Goal: Task Accomplishment & Management: Complete application form

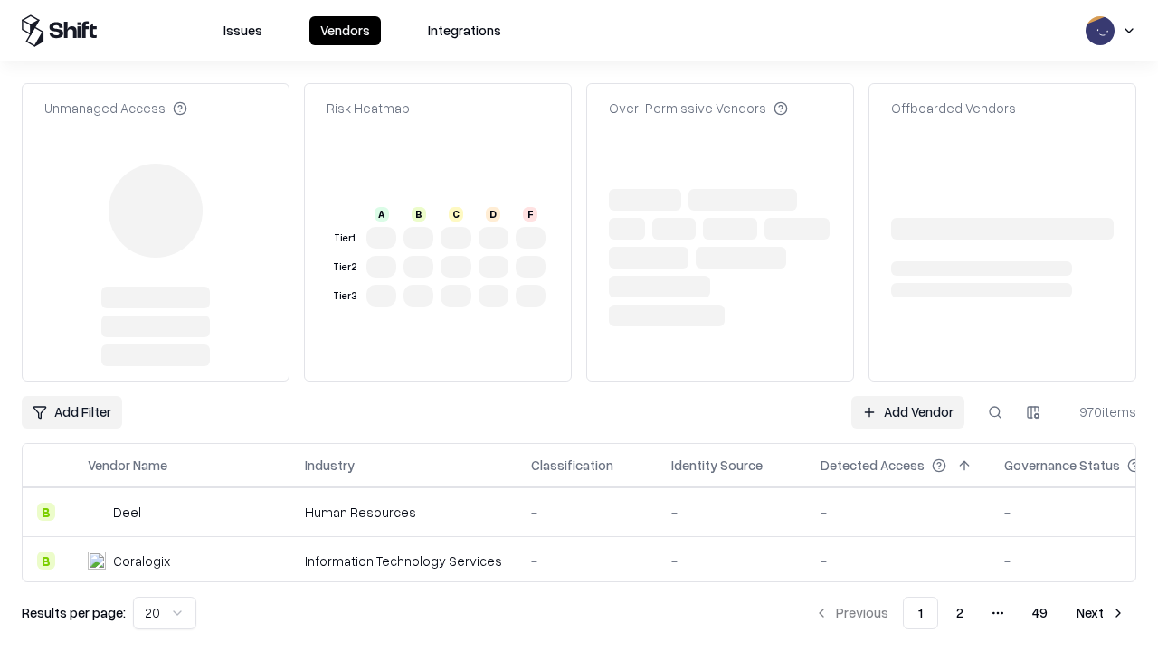
click at [907, 396] on link "Add Vendor" at bounding box center [907, 412] width 113 height 33
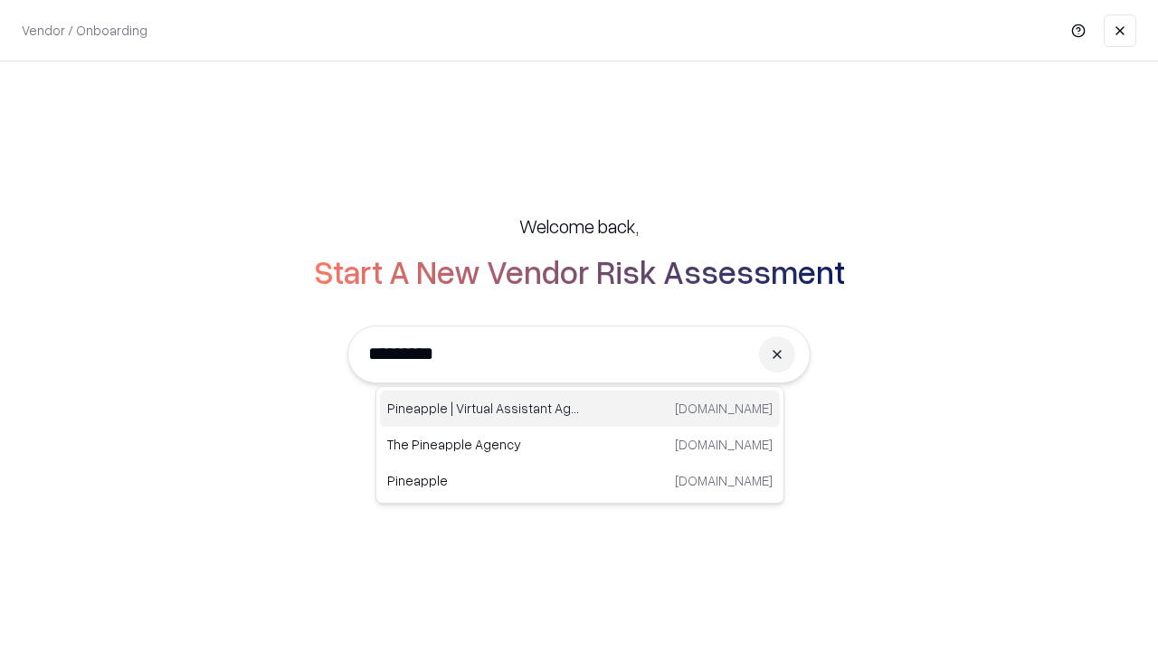
click at [580, 409] on div "Pineapple | Virtual Assistant Agency trypineapple.com" at bounding box center [580, 409] width 400 height 36
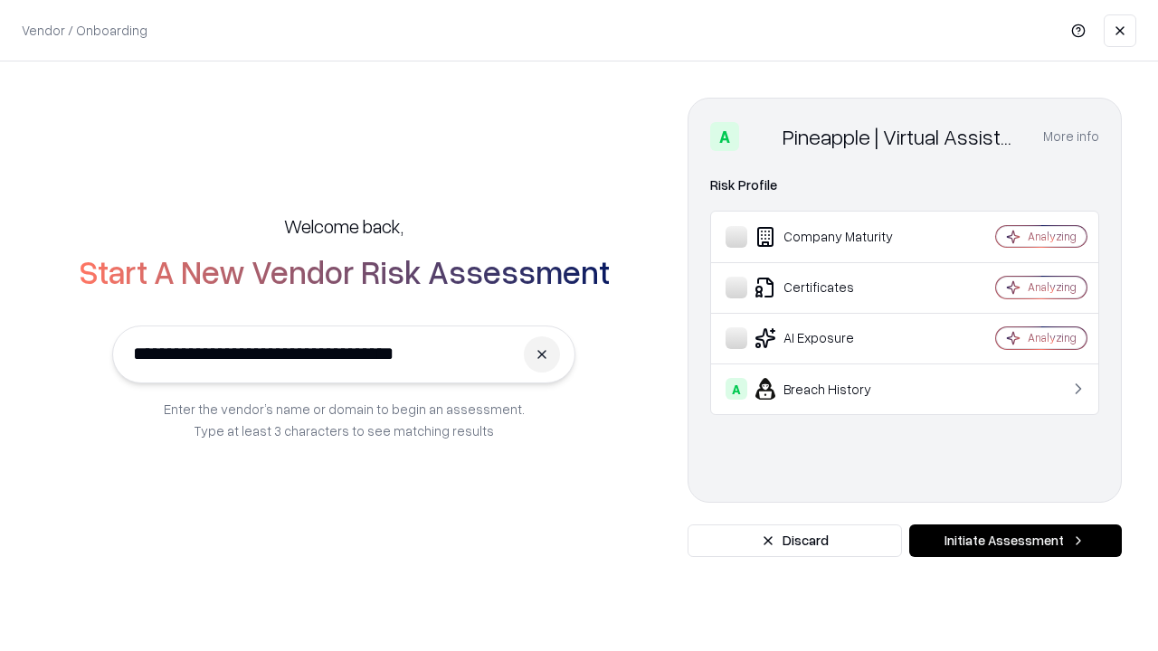
type input "**********"
click at [1015, 541] on button "Initiate Assessment" at bounding box center [1015, 541] width 213 height 33
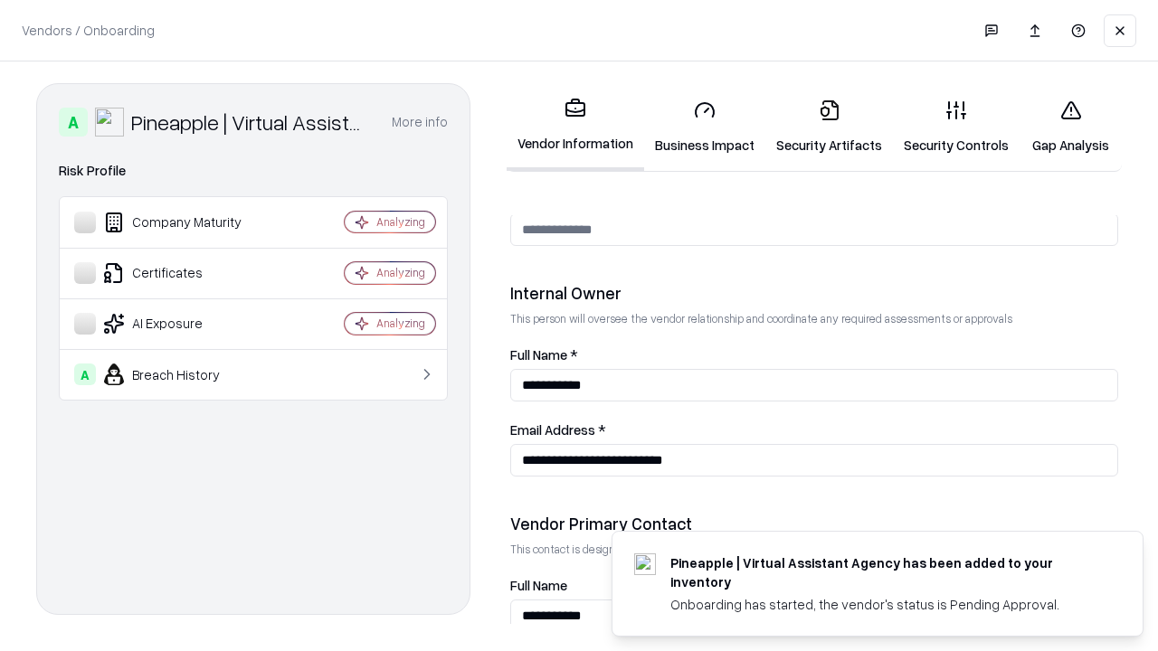
scroll to position [937, 0]
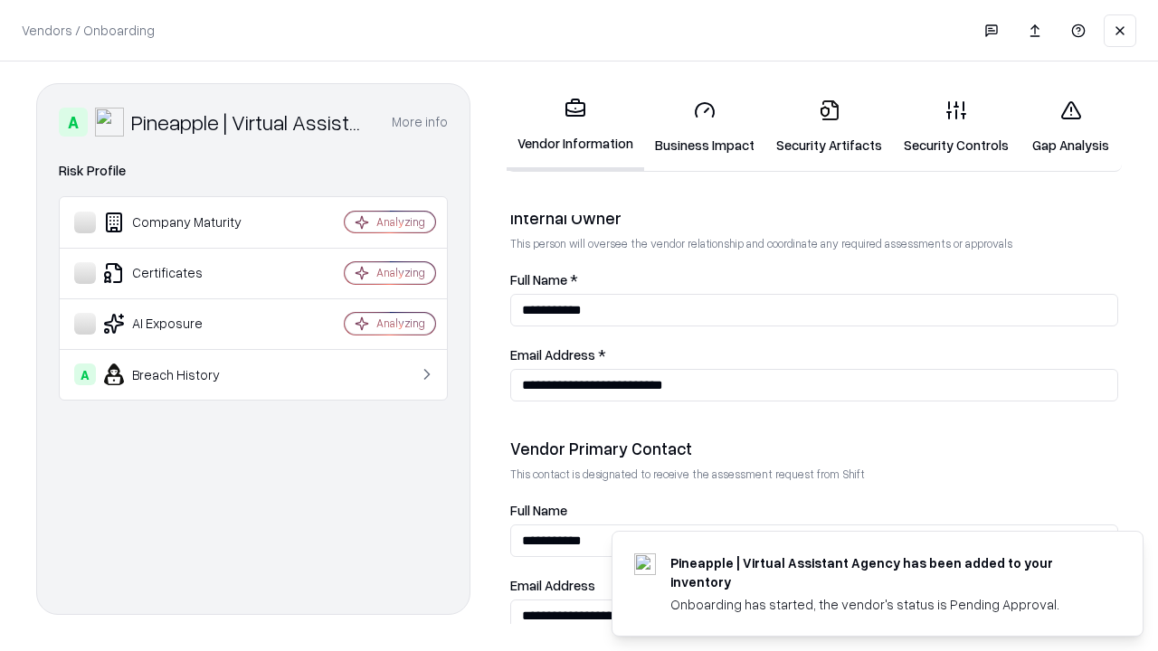
click at [828, 127] on link "Security Artifacts" at bounding box center [829, 127] width 128 height 84
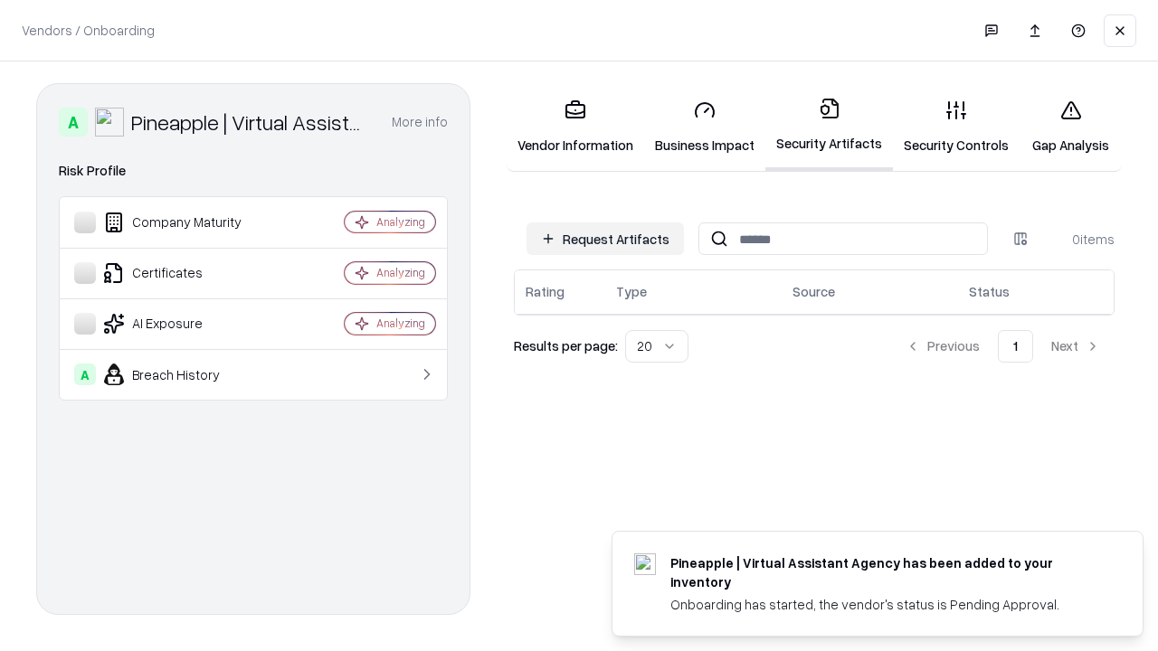
click at [605, 239] on button "Request Artifacts" at bounding box center [604, 238] width 157 height 33
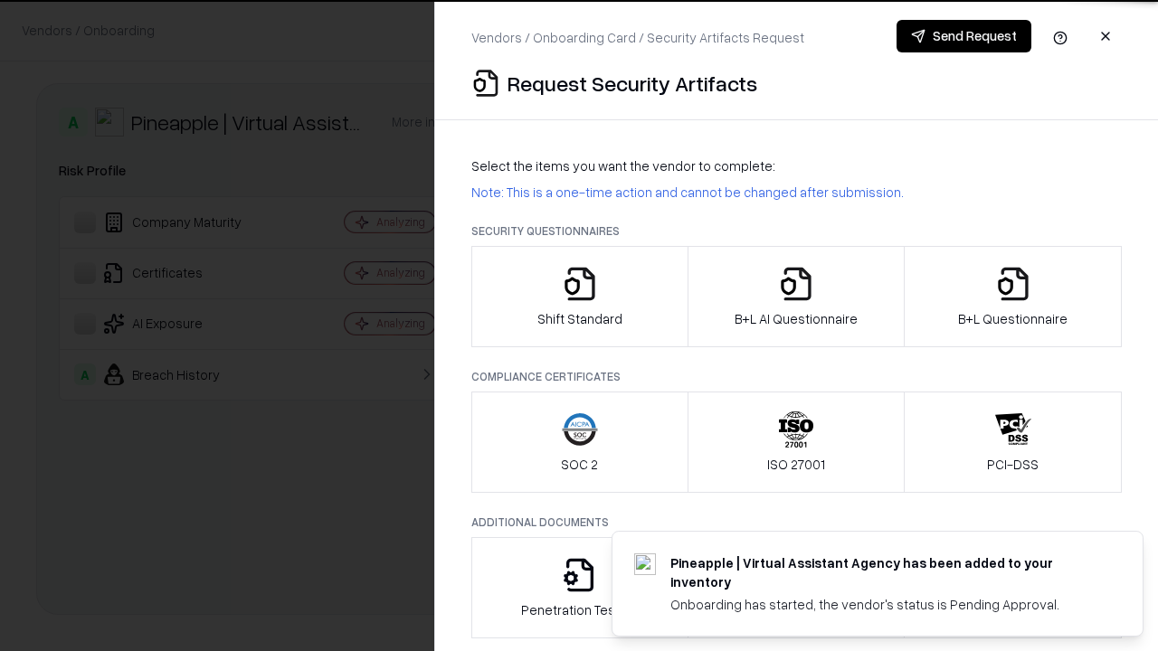
click at [1012, 297] on icon "button" at bounding box center [1013, 284] width 36 height 36
click at [795, 297] on icon "button" at bounding box center [796, 284] width 36 height 36
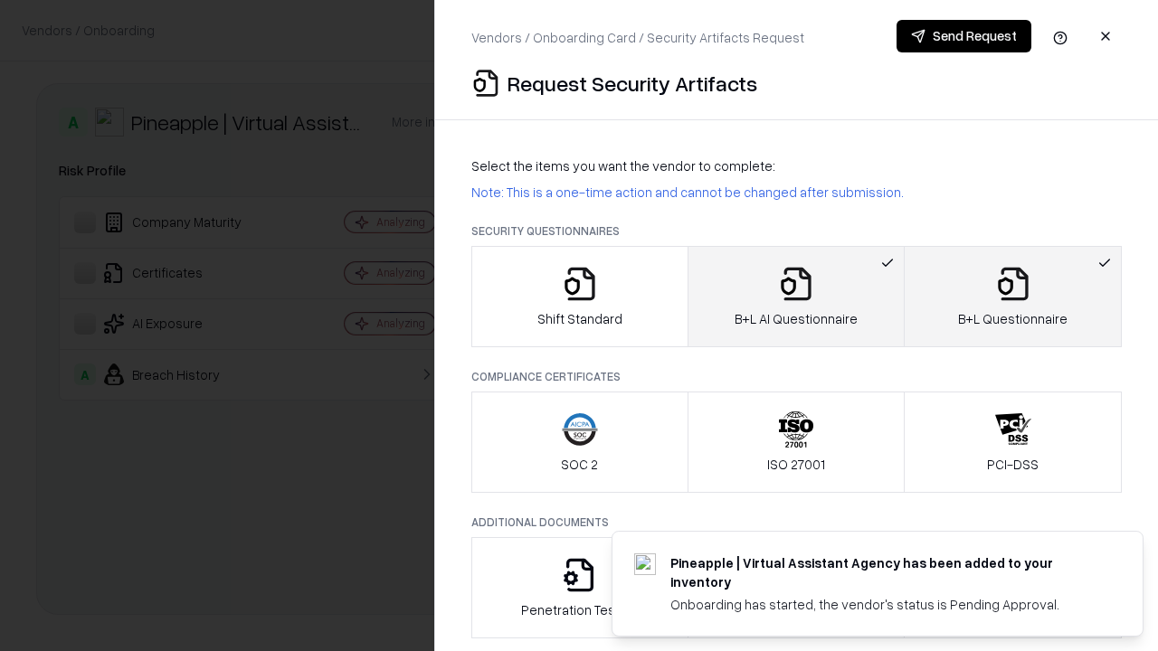
click at [963, 36] on button "Send Request" at bounding box center [963, 36] width 135 height 33
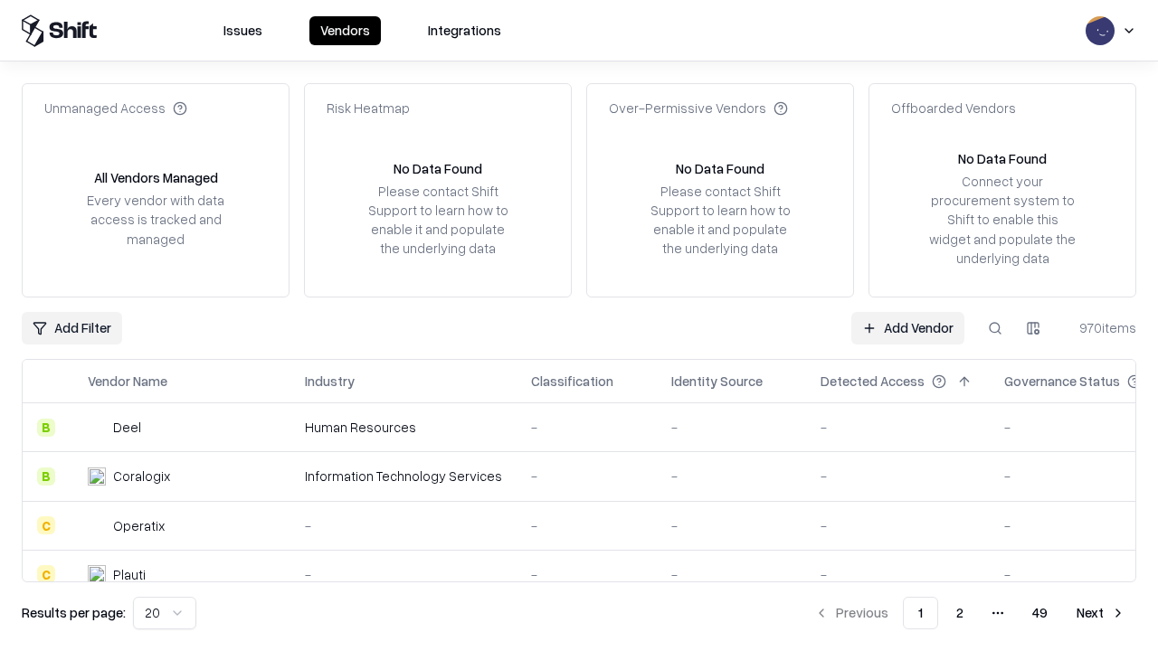
click at [995, 327] on button at bounding box center [995, 328] width 33 height 33
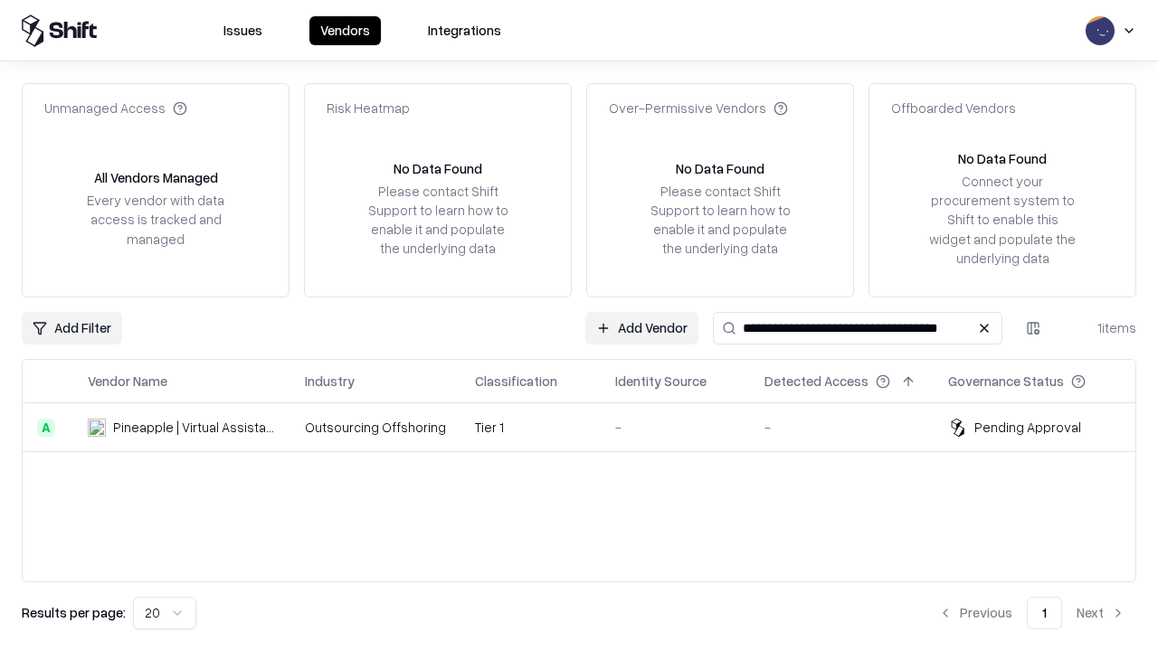
type input "**********"
click at [590, 427] on td "Tier 1" at bounding box center [530, 427] width 140 height 49
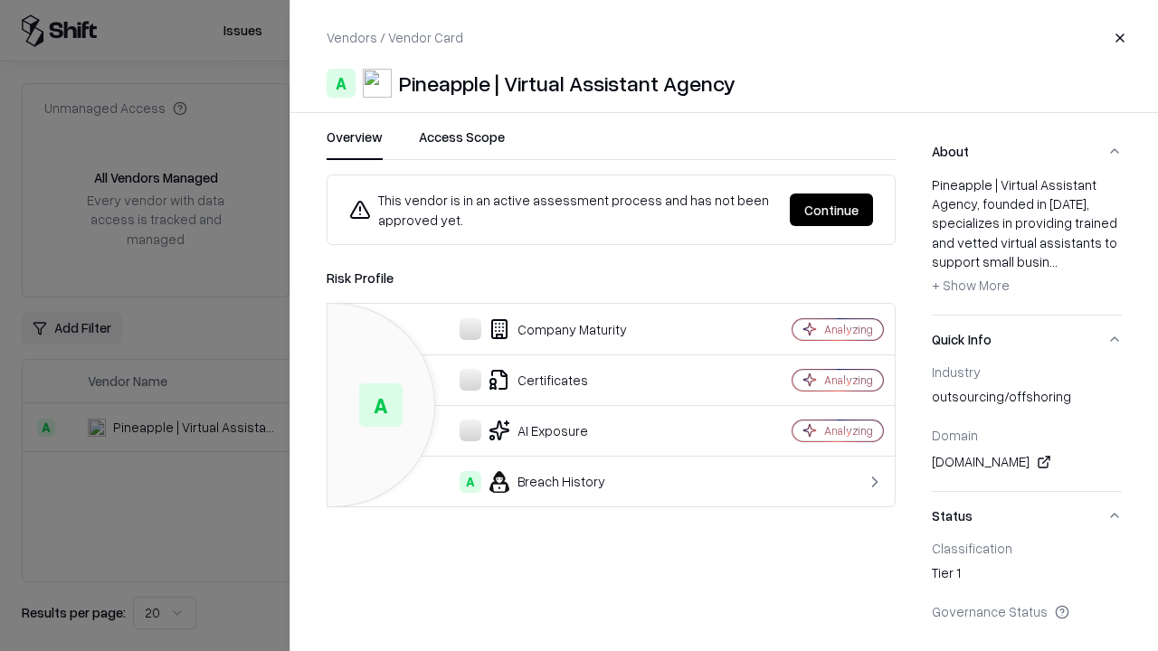
click at [831, 210] on button "Continue" at bounding box center [831, 210] width 83 height 33
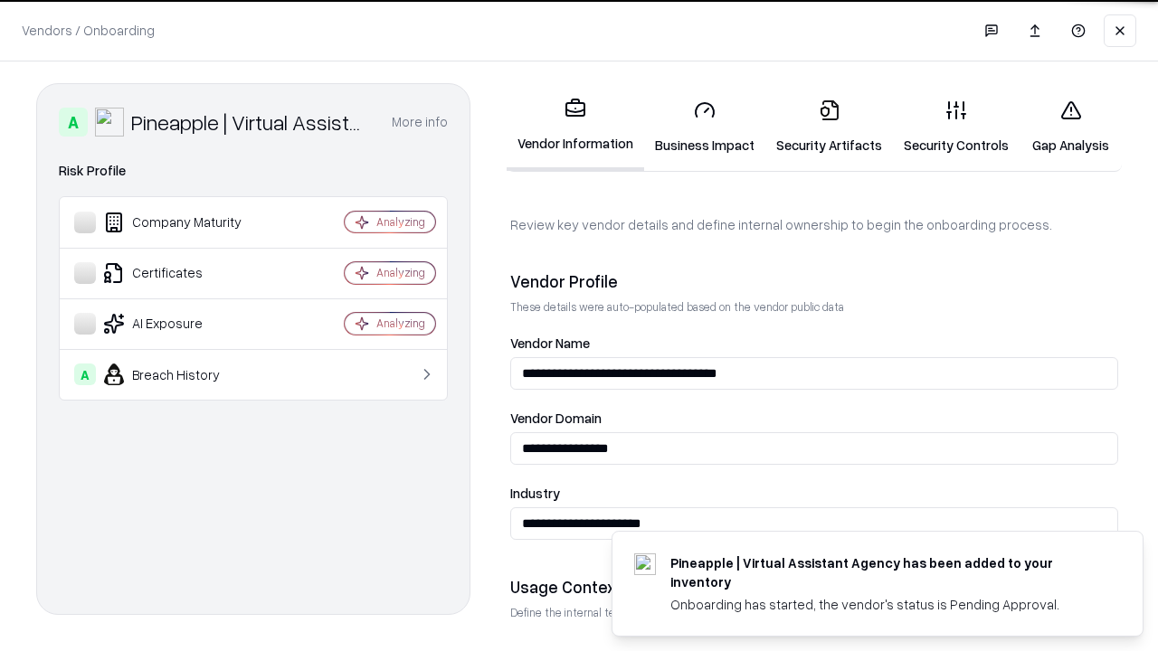
click at [828, 127] on link "Security Artifacts" at bounding box center [829, 127] width 128 height 84
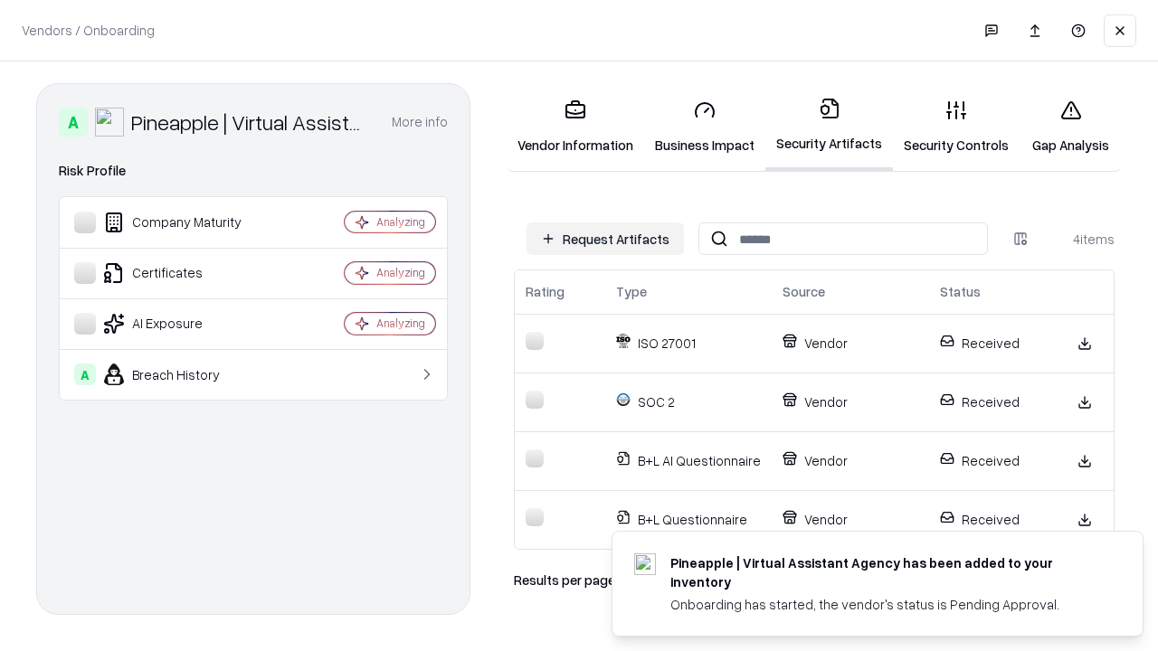
click at [1070, 127] on link "Gap Analysis" at bounding box center [1070, 127] width 102 height 84
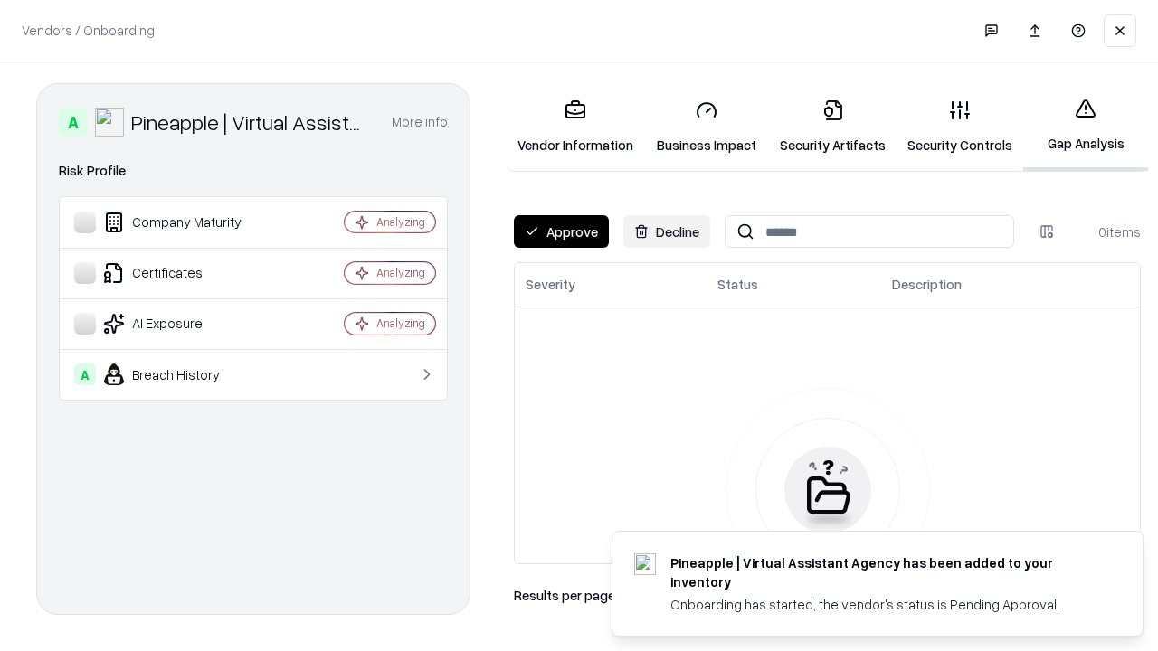
click at [561, 232] on button "Approve" at bounding box center [561, 231] width 95 height 33
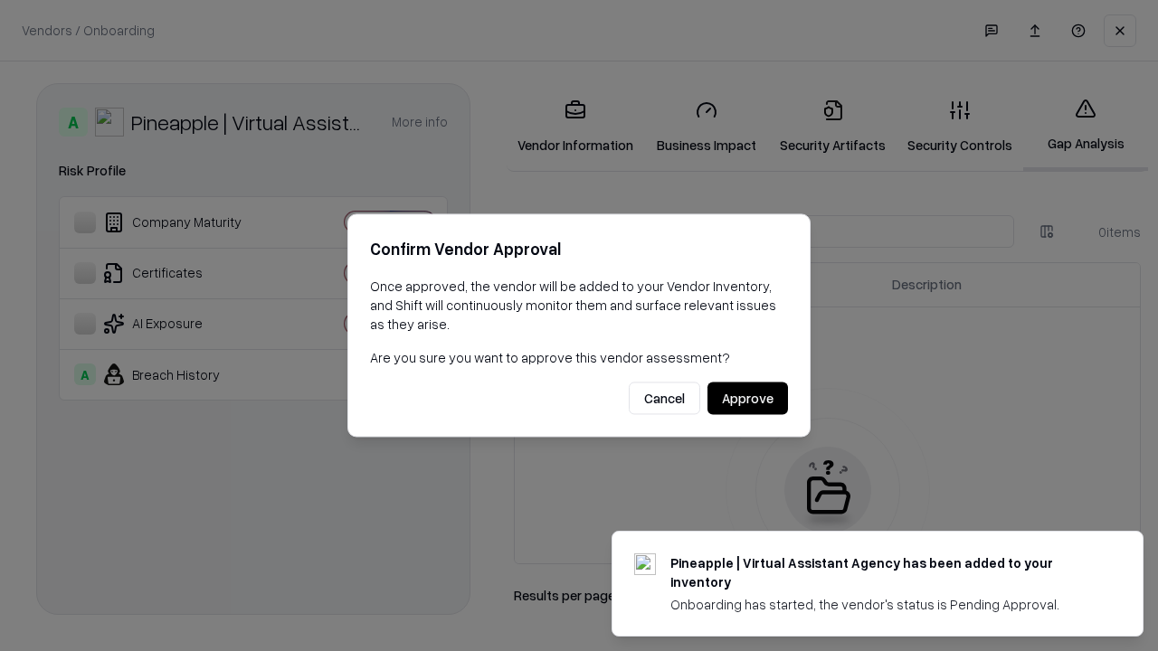
click at [747, 398] on button "Approve" at bounding box center [747, 399] width 80 height 33
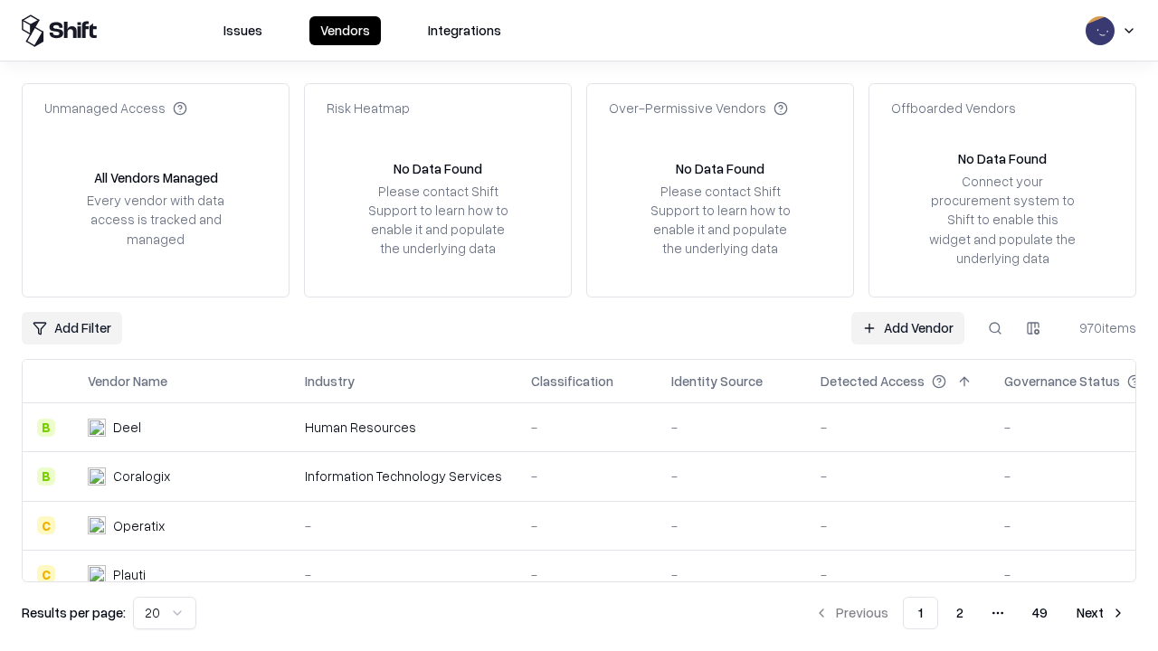
type input "**********"
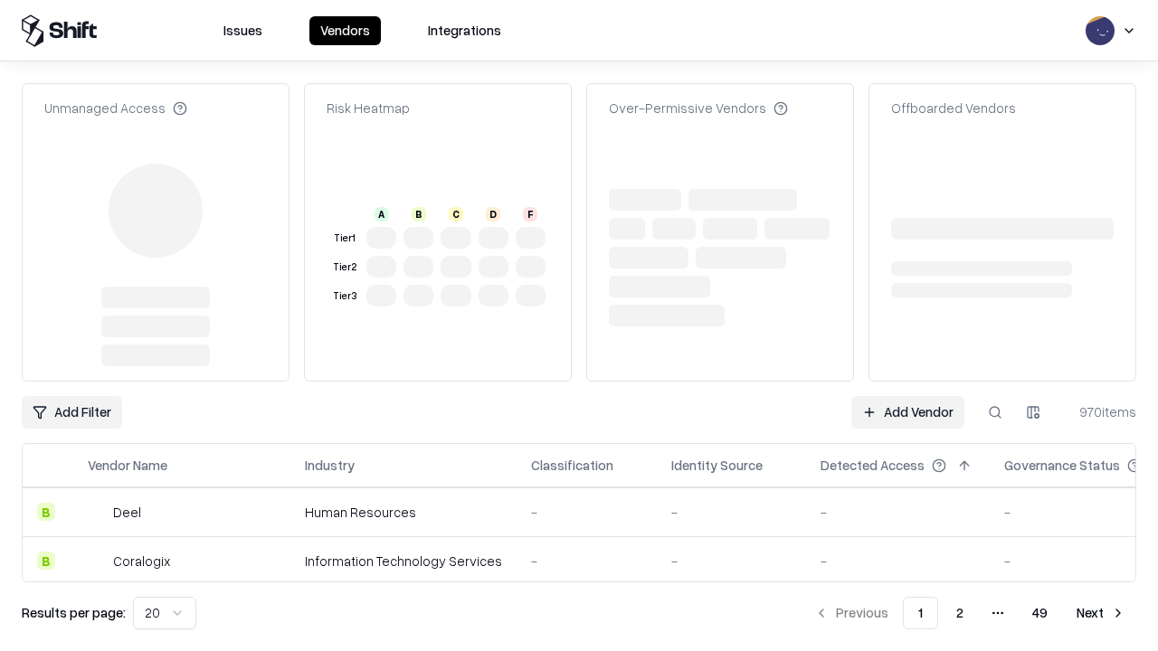
click at [907, 396] on link "Add Vendor" at bounding box center [907, 412] width 113 height 33
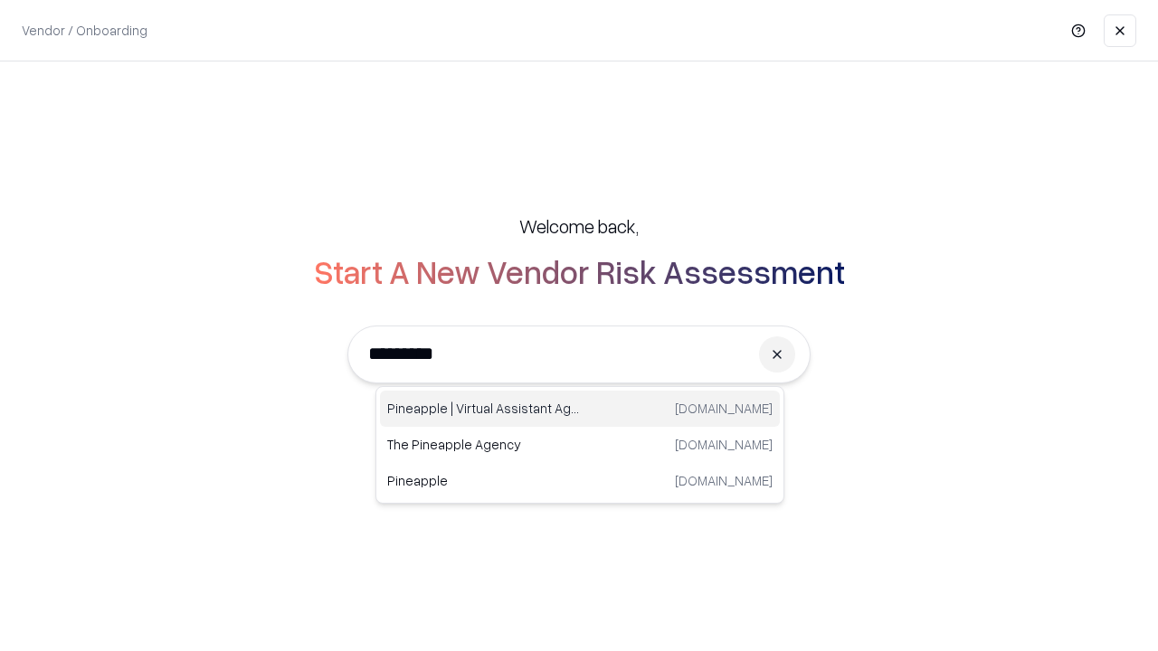
click at [580, 409] on div "Pineapple | Virtual Assistant Agency trypineapple.com" at bounding box center [580, 409] width 400 height 36
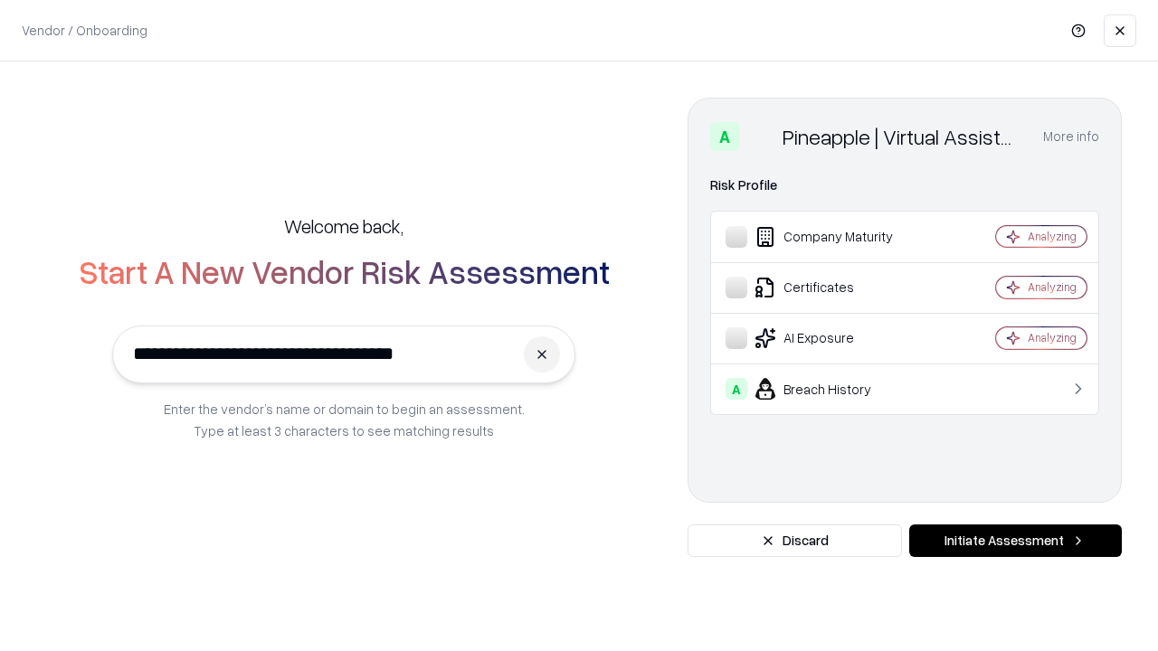
type input "**********"
click at [1015, 541] on button "Initiate Assessment" at bounding box center [1015, 541] width 213 height 33
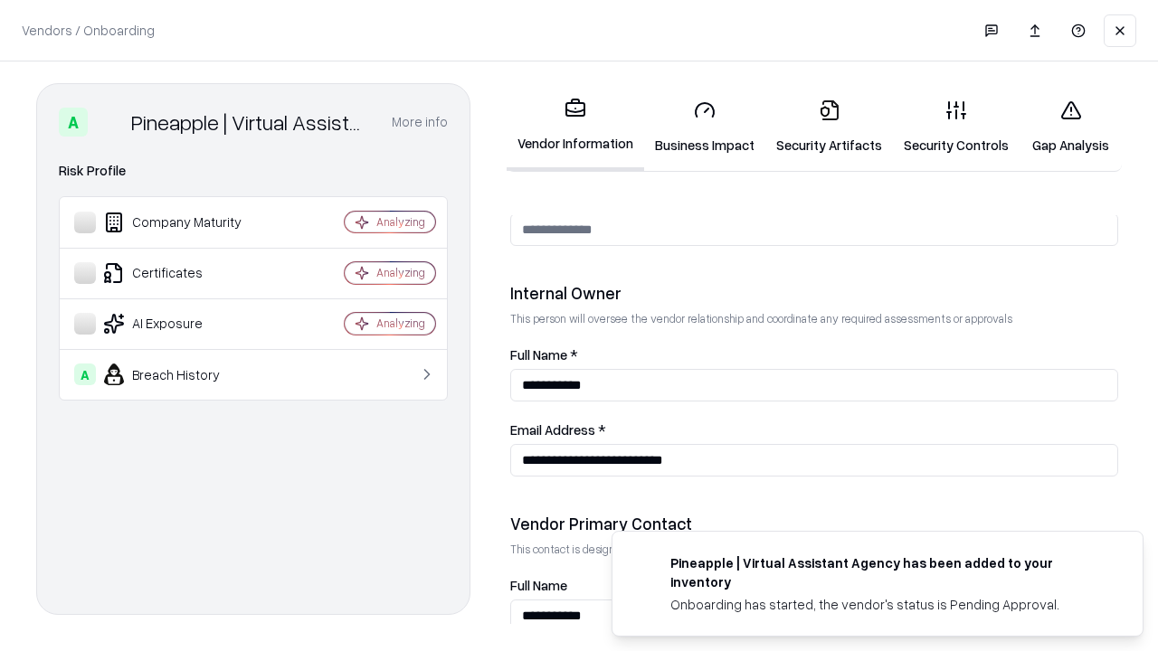
scroll to position [937, 0]
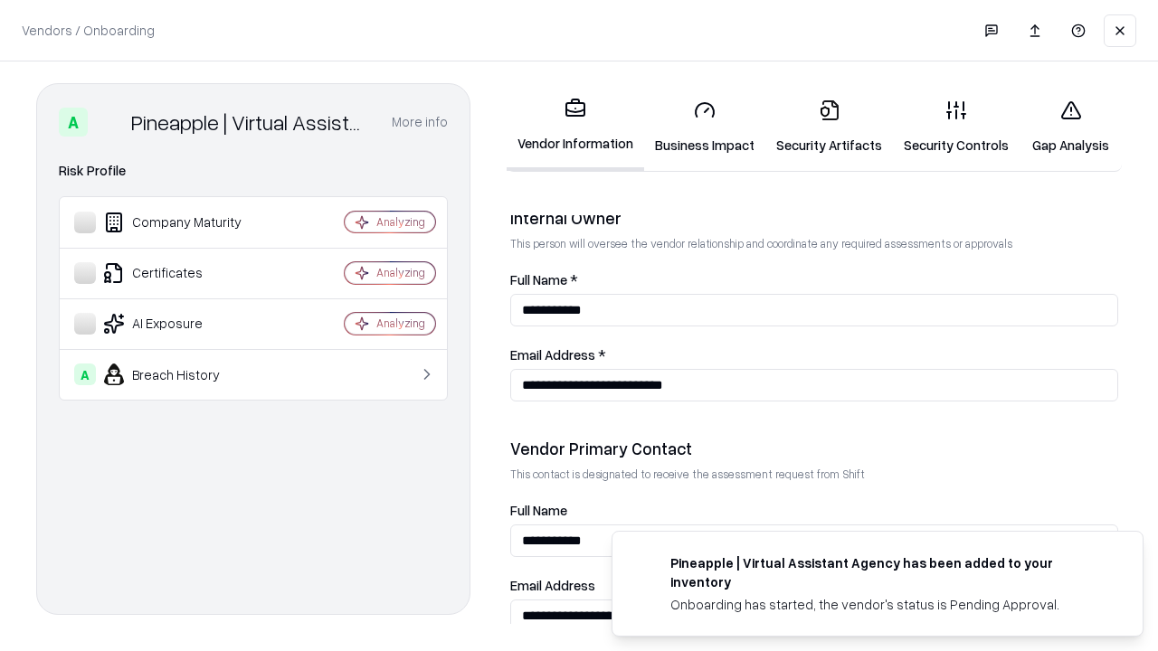
click at [1070, 127] on link "Gap Analysis" at bounding box center [1070, 127] width 102 height 84
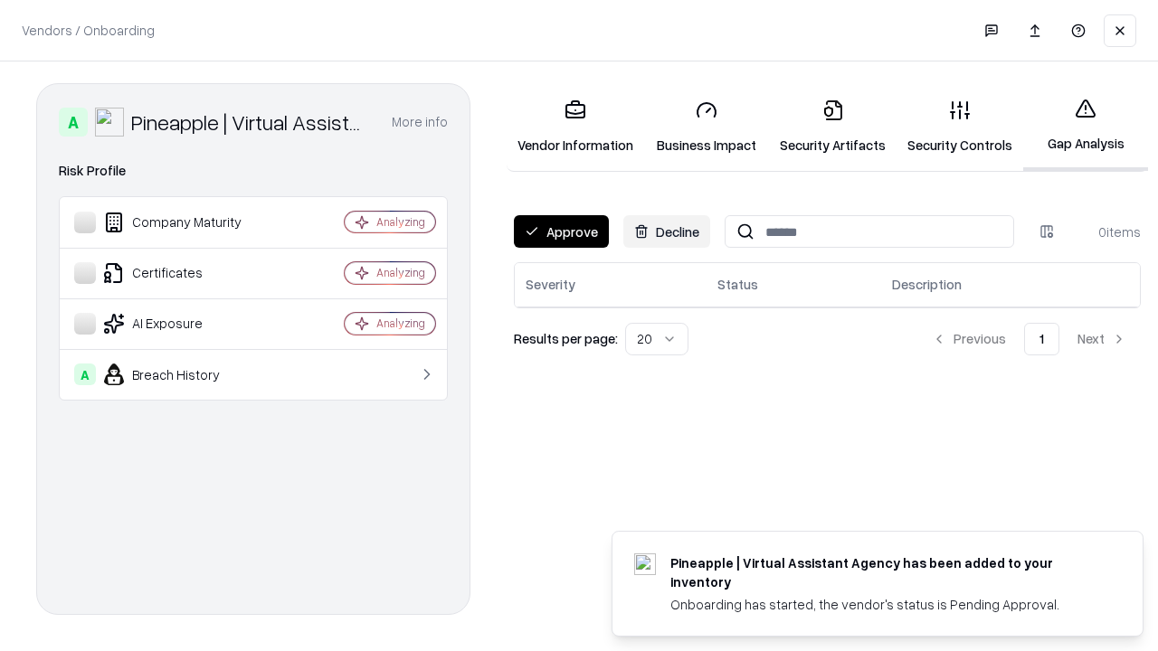
click at [561, 232] on button "Approve" at bounding box center [561, 231] width 95 height 33
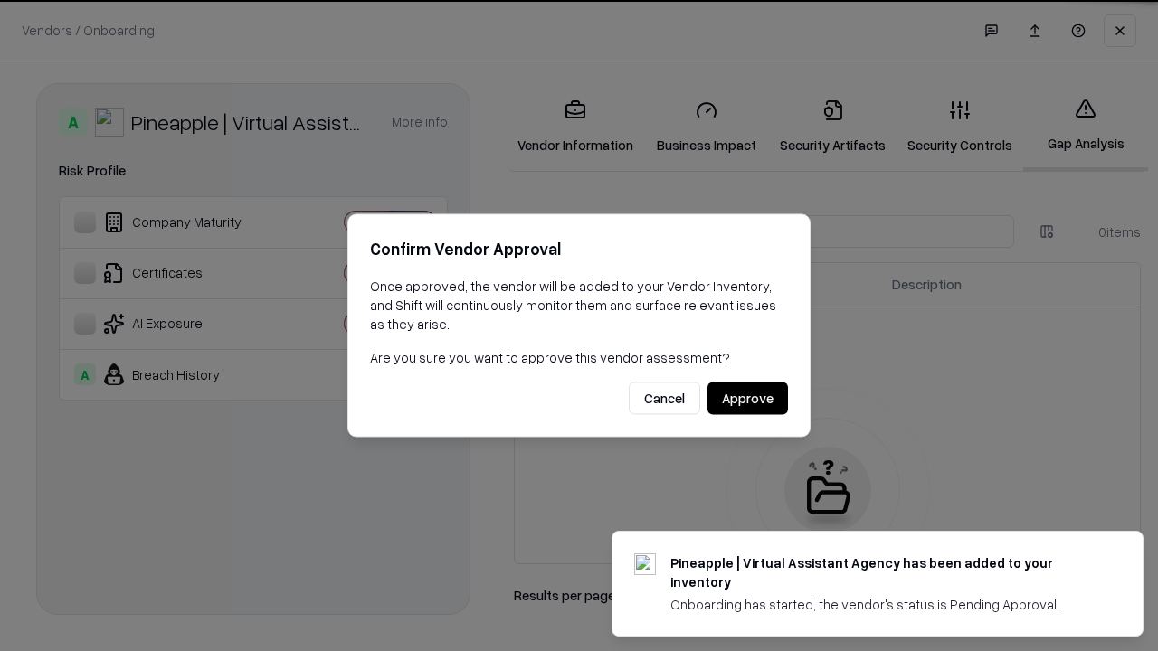
click at [747, 398] on button "Approve" at bounding box center [747, 399] width 80 height 33
